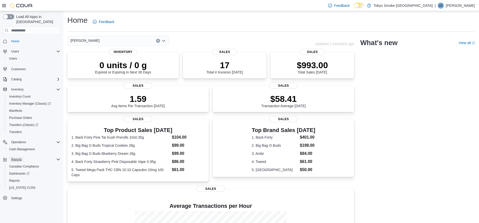
click at [20, 156] on span "Reports" at bounding box center [16, 159] width 11 height 6
click at [12, 159] on div "Reports" at bounding box center [31, 159] width 57 height 9
click at [17, 157] on span "Reports" at bounding box center [16, 159] width 11 height 4
click at [16, 179] on span "Reports" at bounding box center [14, 181] width 11 height 4
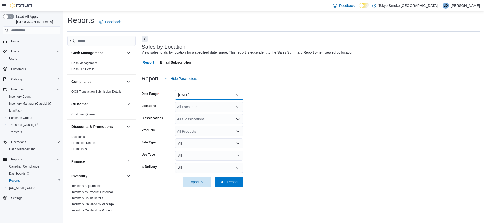
click at [216, 96] on button "[DATE]" at bounding box center [209, 95] width 68 height 10
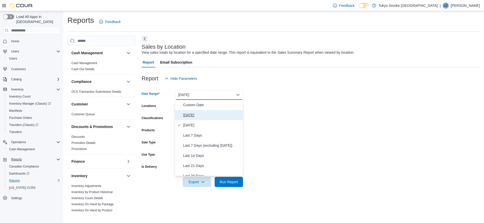
click at [198, 114] on span "[DATE]" at bounding box center [212, 115] width 58 height 6
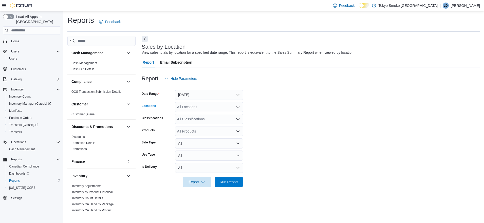
click at [202, 107] on div "All Locations" at bounding box center [209, 107] width 68 height 10
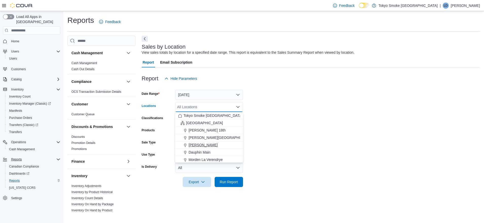
click at [202, 146] on span "[PERSON_NAME]" at bounding box center [203, 144] width 29 height 5
click at [235, 181] on span "Run Report" at bounding box center [229, 181] width 18 height 5
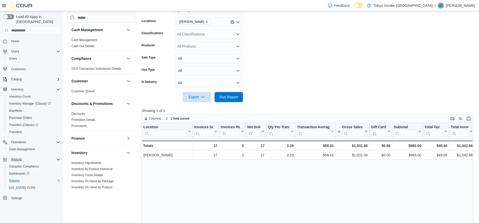
scroll to position [32, 0]
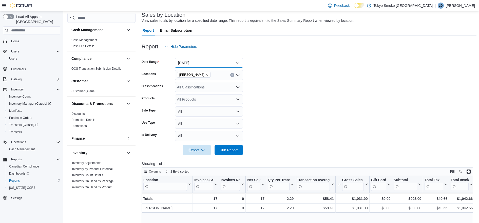
click at [208, 61] on button "[DATE]" at bounding box center [209, 63] width 68 height 10
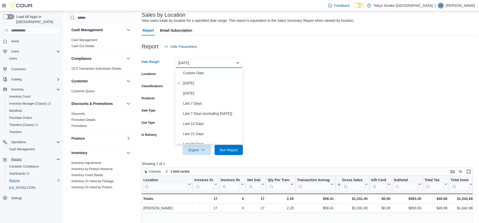
click at [208, 59] on button "[DATE]" at bounding box center [209, 63] width 68 height 10
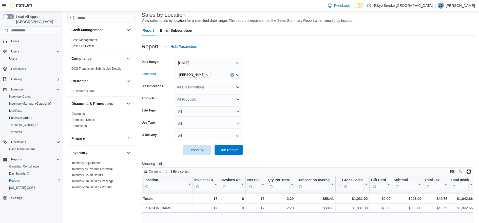
click at [232, 73] on button "Clear input" at bounding box center [232, 75] width 4 height 4
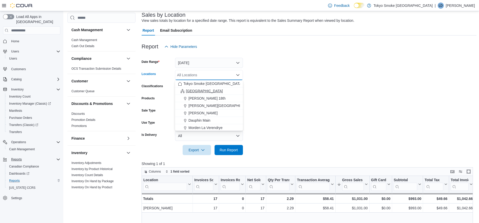
click at [194, 91] on span "[GEOGRAPHIC_DATA]" at bounding box center [204, 90] width 37 height 5
click at [352, 124] on form "Date Range [DATE] Locations [GEOGRAPHIC_DATA] Combo box. Selected. [GEOGRAPHIC_…" at bounding box center [309, 103] width 335 height 103
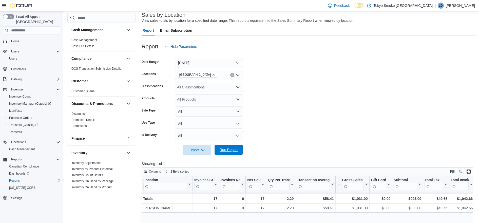
click at [234, 149] on span "Run Report" at bounding box center [229, 149] width 18 height 5
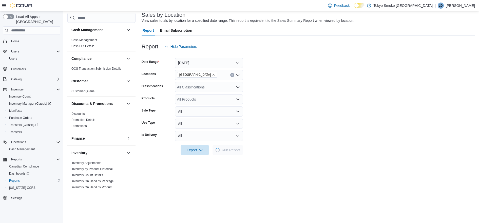
click at [328, 110] on form "Date Range [DATE] Locations [GEOGRAPHIC_DATA] Classifications All Classificatio…" at bounding box center [308, 103] width 333 height 103
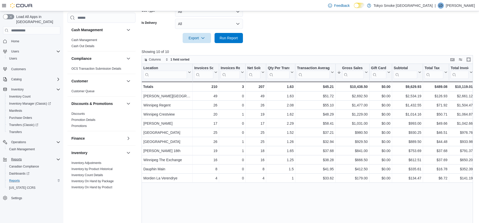
scroll to position [159, 0]
